Goal: Task Accomplishment & Management: Manage account settings

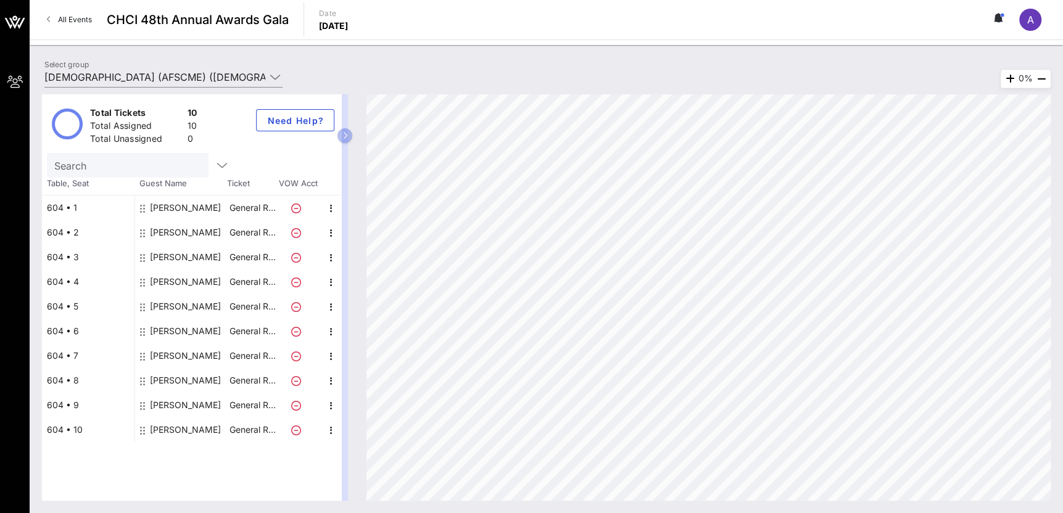
click at [160, 302] on div "[PERSON_NAME]" at bounding box center [185, 306] width 71 height 25
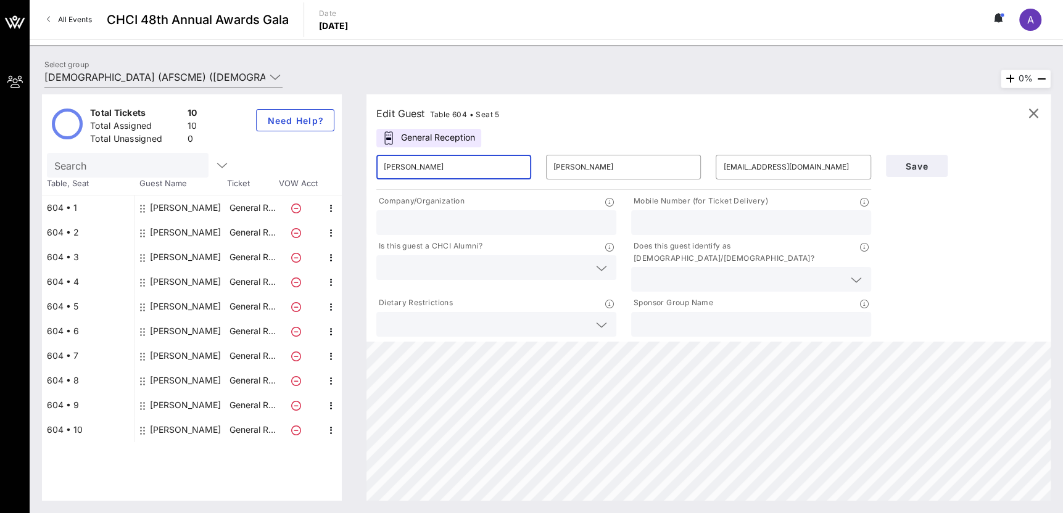
click at [487, 170] on input "[PERSON_NAME]" at bounding box center [454, 167] width 140 height 20
type input "[PERSON_NAME]"
click at [582, 171] on input "[PERSON_NAME]" at bounding box center [624, 167] width 140 height 20
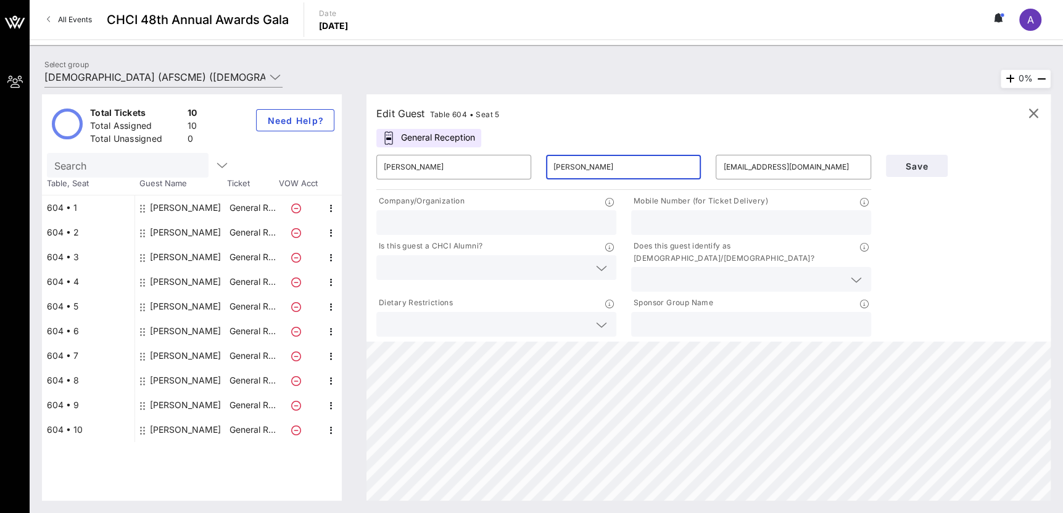
click at [582, 171] on input "[PERSON_NAME]" at bounding box center [624, 167] width 140 height 20
type input "Ros"
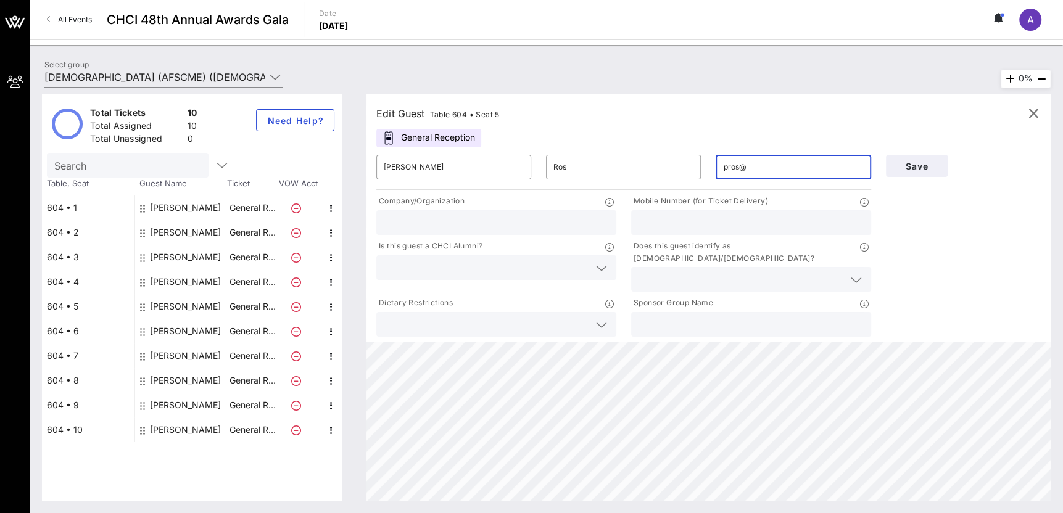
type input "[EMAIL_ADDRESS][DOMAIN_NAME]"
type input "[DEMOGRAPHIC_DATA] (AFSCME)"
type input "2022584306"
click at [676, 272] on input "text" at bounding box center [742, 280] width 206 height 16
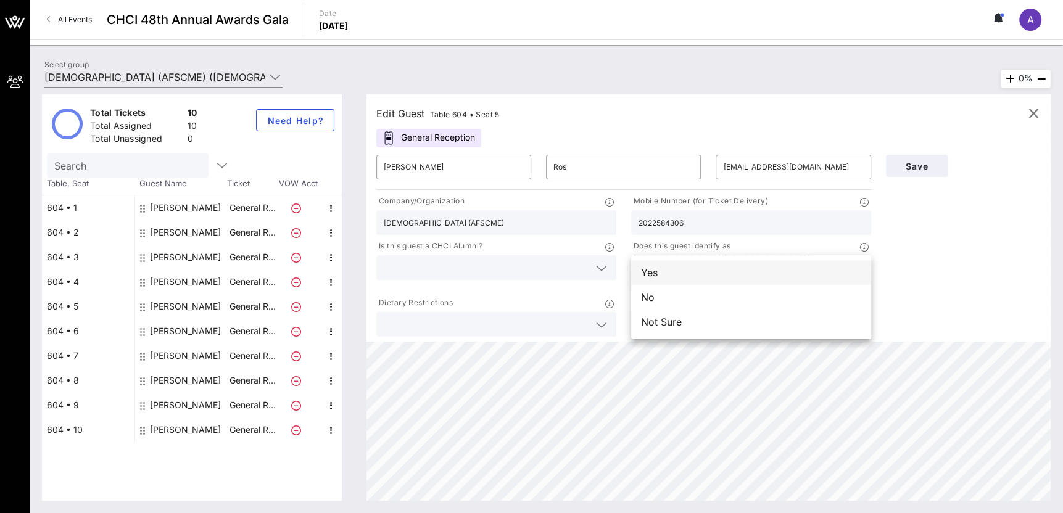
click at [691, 275] on div "Yes" at bounding box center [751, 272] width 240 height 25
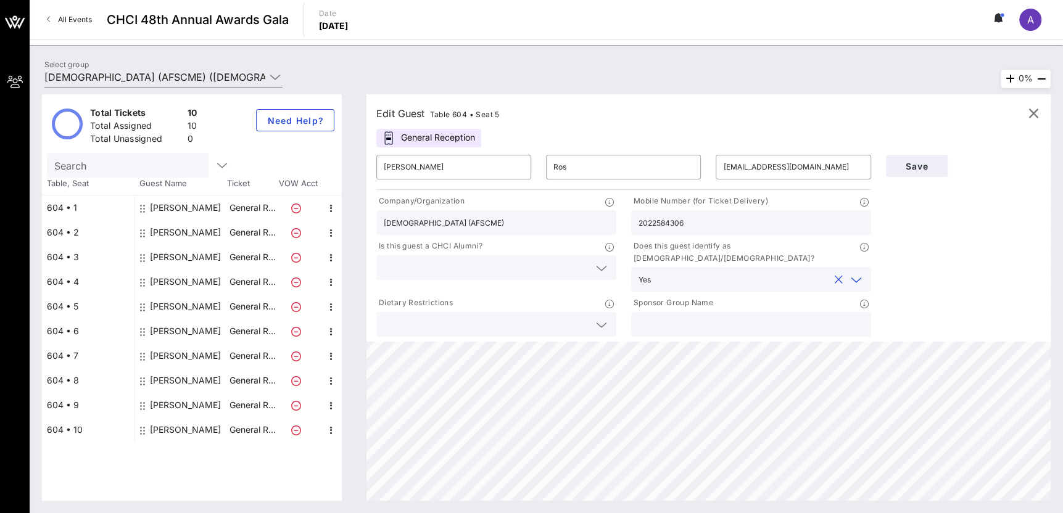
click at [602, 270] on icon at bounding box center [601, 268] width 11 height 15
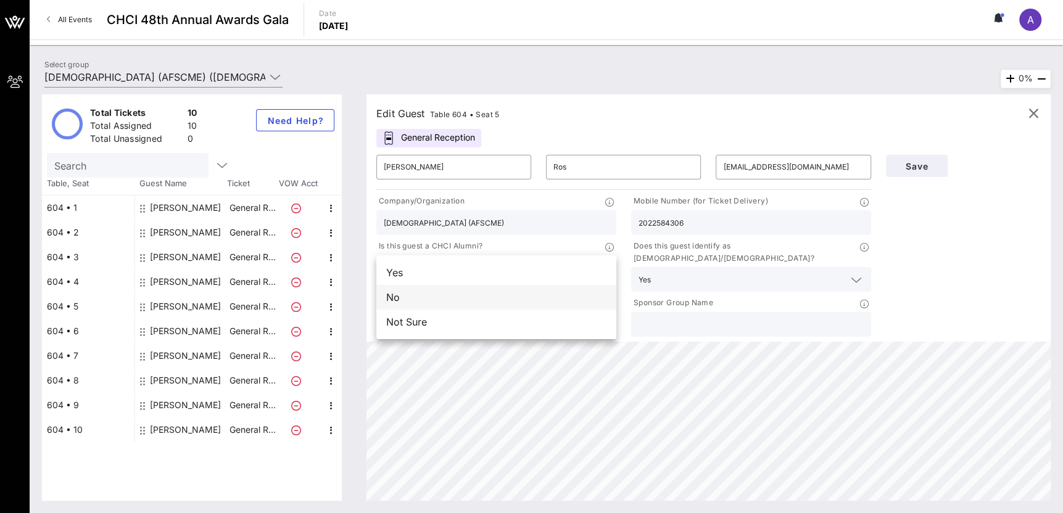
click at [583, 294] on div "No" at bounding box center [496, 297] width 240 height 25
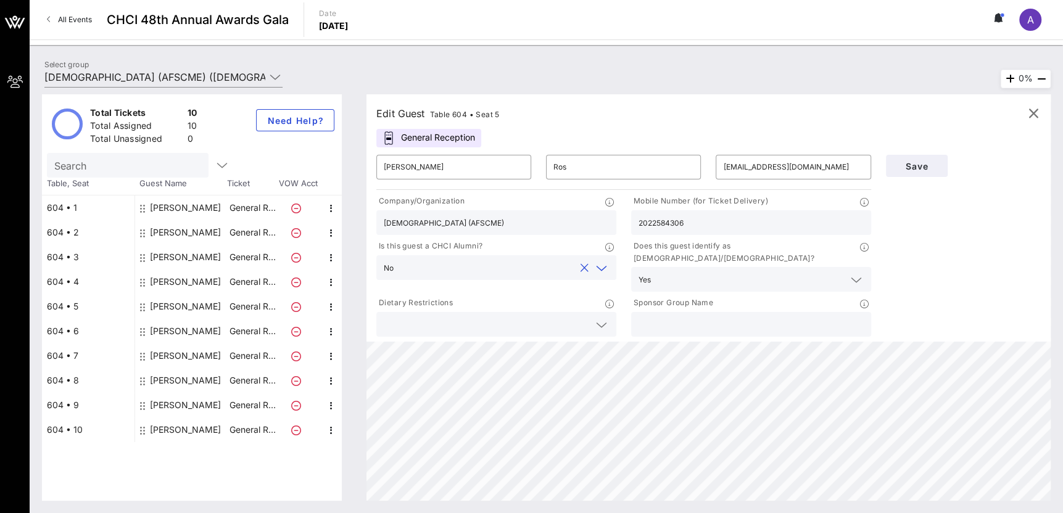
drag, startPoint x: 591, startPoint y: 321, endPoint x: 592, endPoint y: 315, distance: 6.3
click at [591, 320] on div at bounding box center [496, 324] width 225 height 25
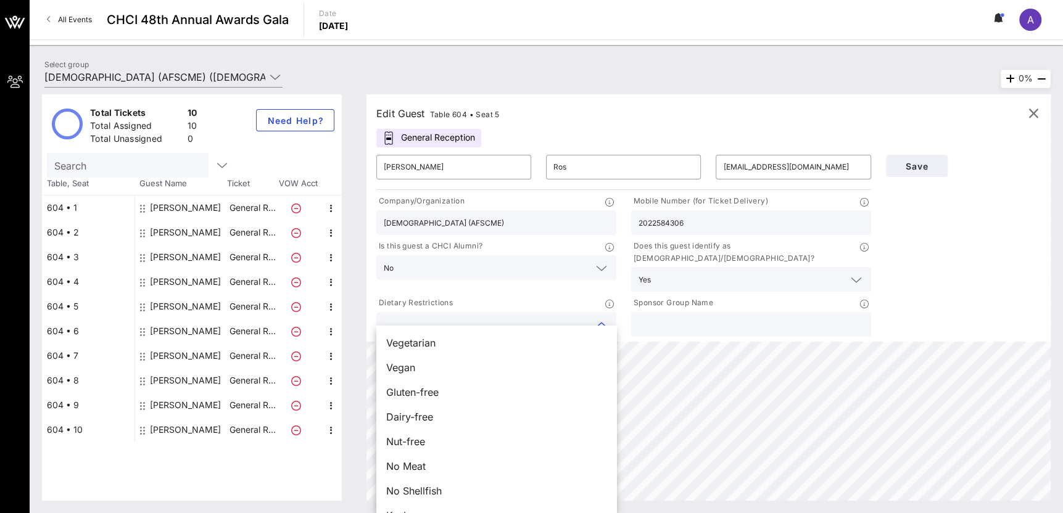
click at [721, 317] on input "text" at bounding box center [751, 325] width 225 height 16
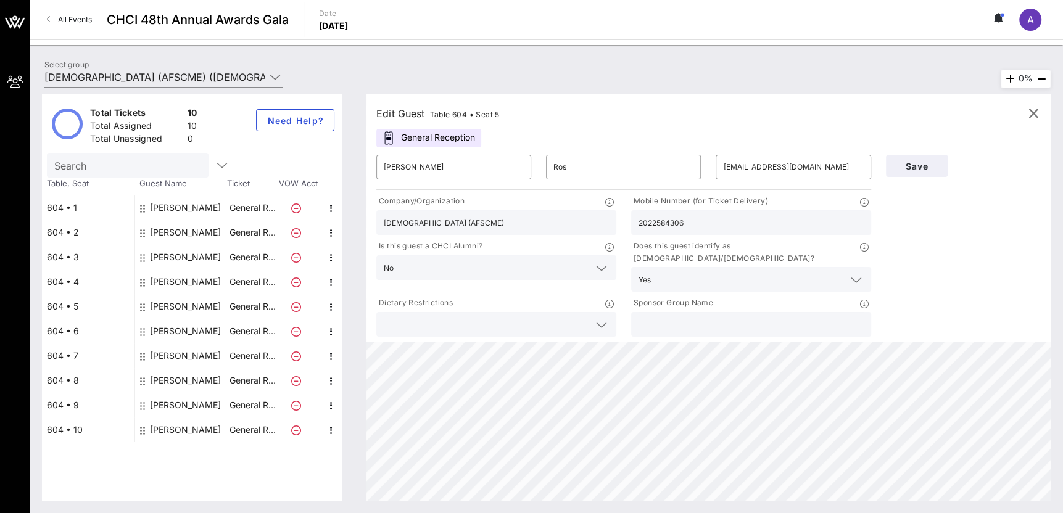
click at [603, 318] on icon at bounding box center [601, 325] width 11 height 15
click at [930, 169] on span "Save" at bounding box center [917, 166] width 42 height 10
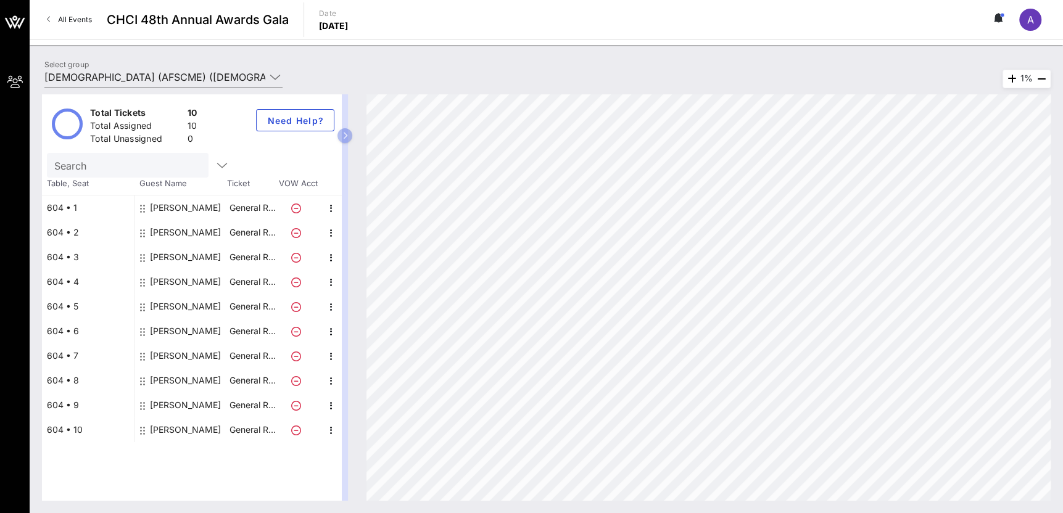
click at [181, 304] on div "[PERSON_NAME]" at bounding box center [185, 306] width 71 height 25
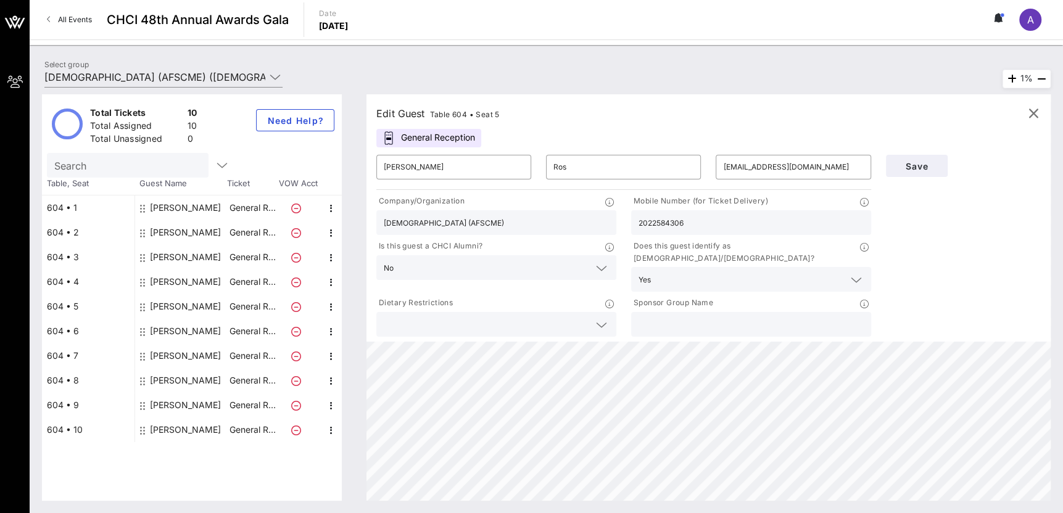
click at [942, 228] on div "Save" at bounding box center [964, 244] width 170 height 192
click at [929, 171] on button "Save" at bounding box center [917, 166] width 62 height 22
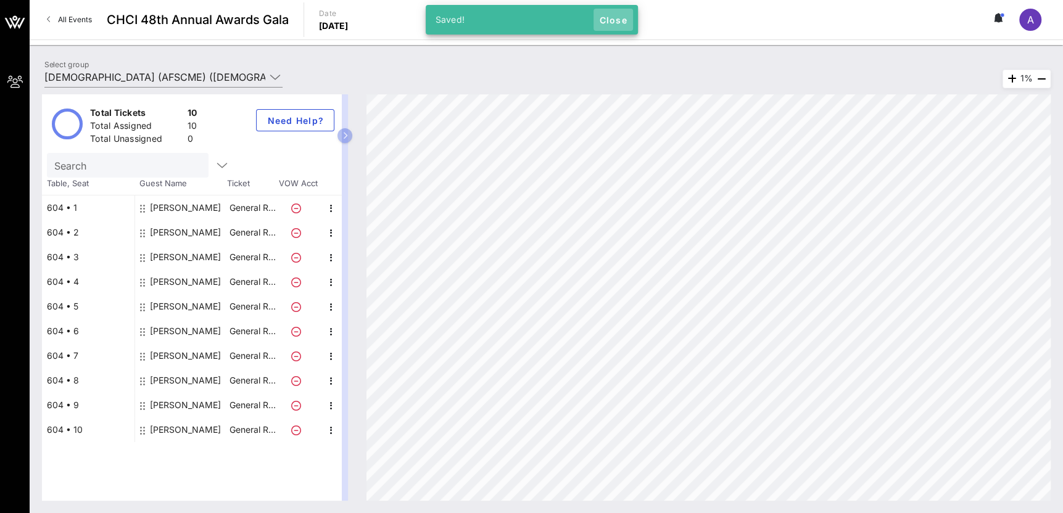
click at [612, 16] on span "Close" at bounding box center [614, 20] width 30 height 10
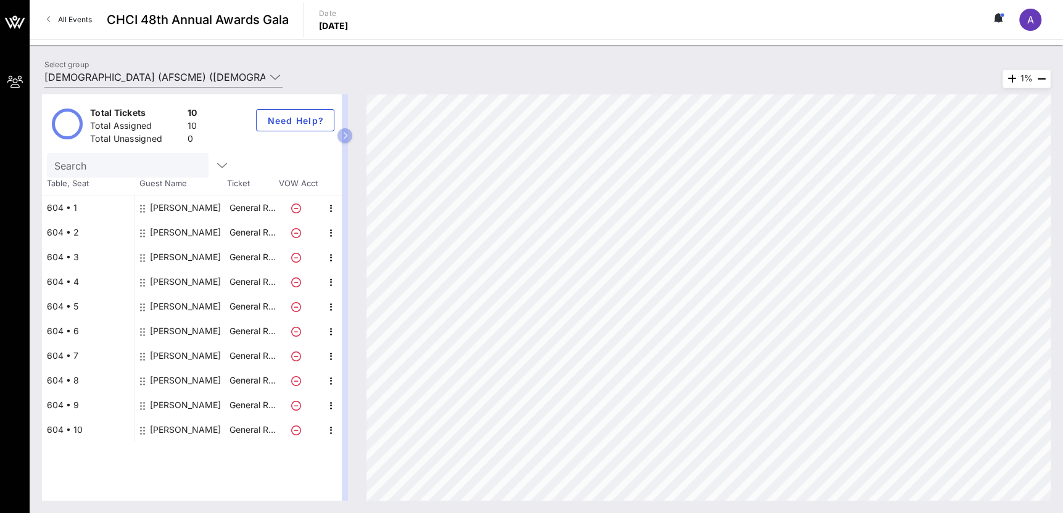
click at [999, 14] on icon at bounding box center [999, 18] width 11 height 10
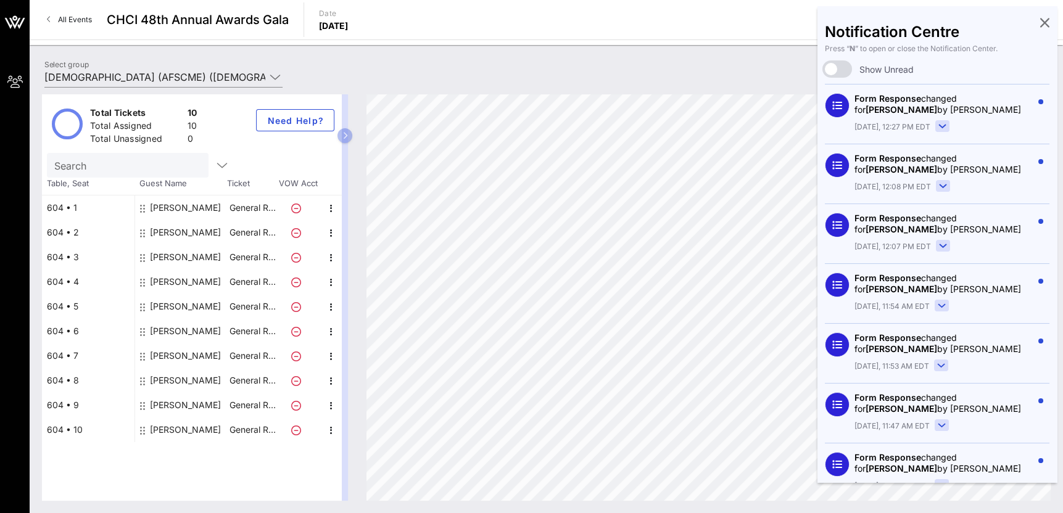
click at [668, 72] on div "Select group [DEMOGRAPHIC_DATA] (AFSCME) ([DEMOGRAPHIC_DATA] (AFSCME)) [[PERSON…" at bounding box center [546, 78] width 1019 height 43
